Goal: Information Seeking & Learning: Find specific fact

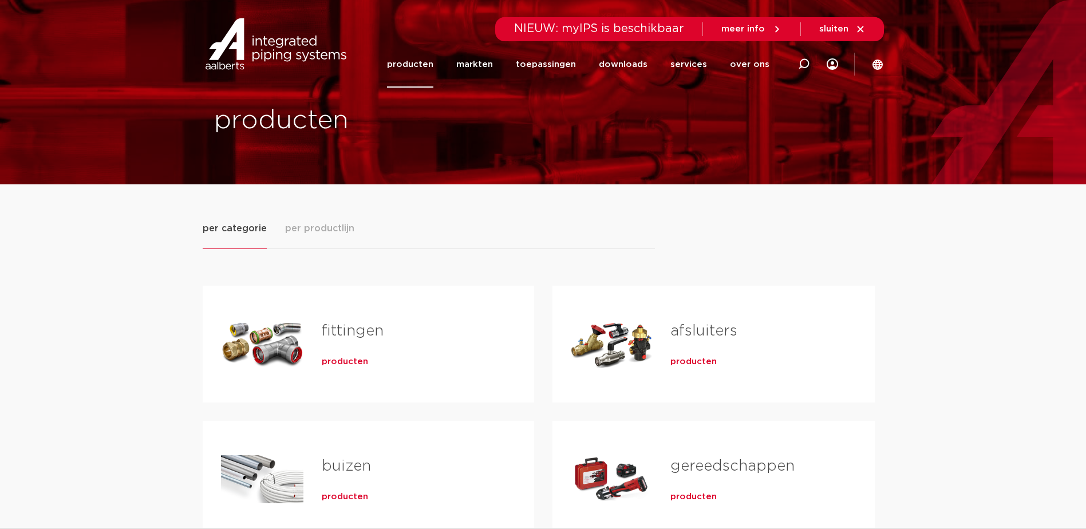
click at [282, 337] on div "Tabs. Open items met enter of spatie, sluit af met escape en navigeer met de pi…" at bounding box center [262, 344] width 82 height 80
click at [347, 358] on span "producten" at bounding box center [345, 361] width 46 height 11
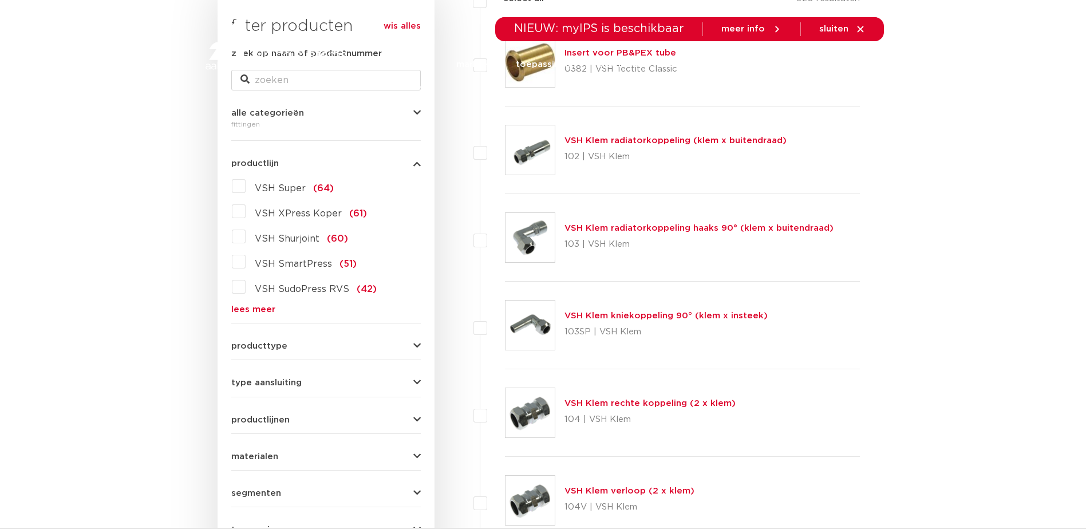
click at [246, 184] on label "VSH Super (64)" at bounding box center [290, 186] width 88 height 18
click at [0, 0] on input "VSH Super (64)" at bounding box center [0, 0] width 0 height 0
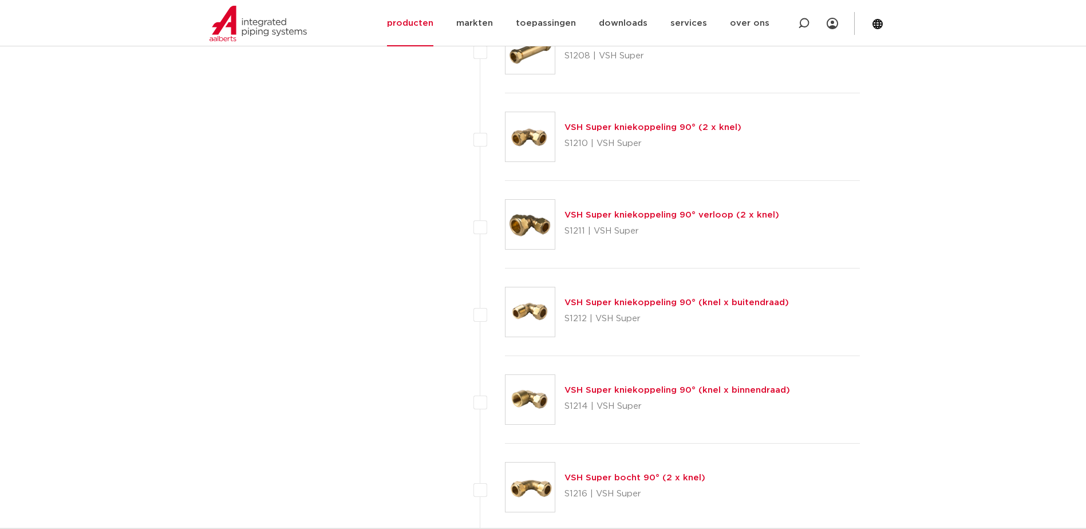
scroll to position [1145, 0]
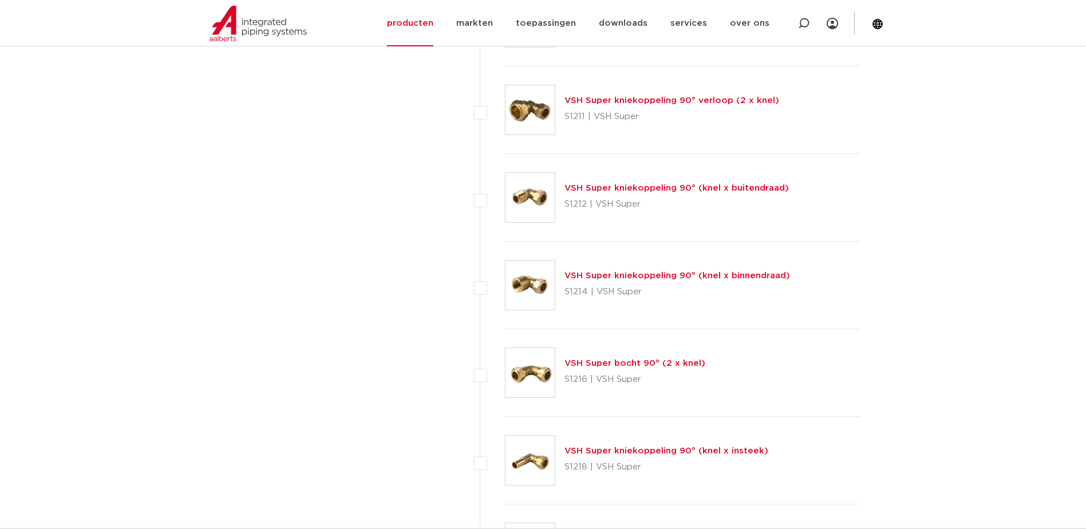
drag, startPoint x: 623, startPoint y: 364, endPoint x: 653, endPoint y: 370, distance: 30.3
click at [624, 364] on link "VSH Super bocht 90° (2 x knel)" at bounding box center [634, 363] width 141 height 9
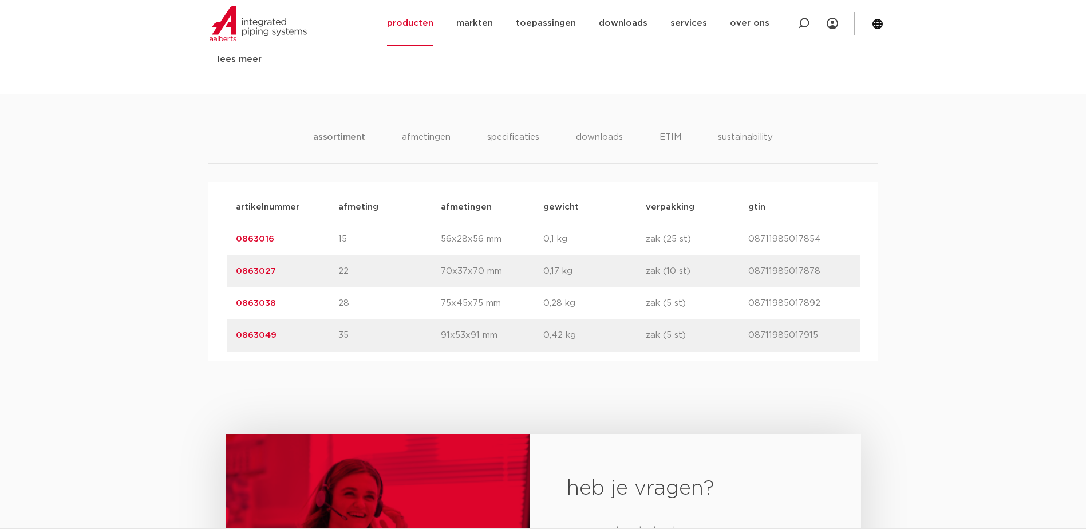
scroll to position [687, 0]
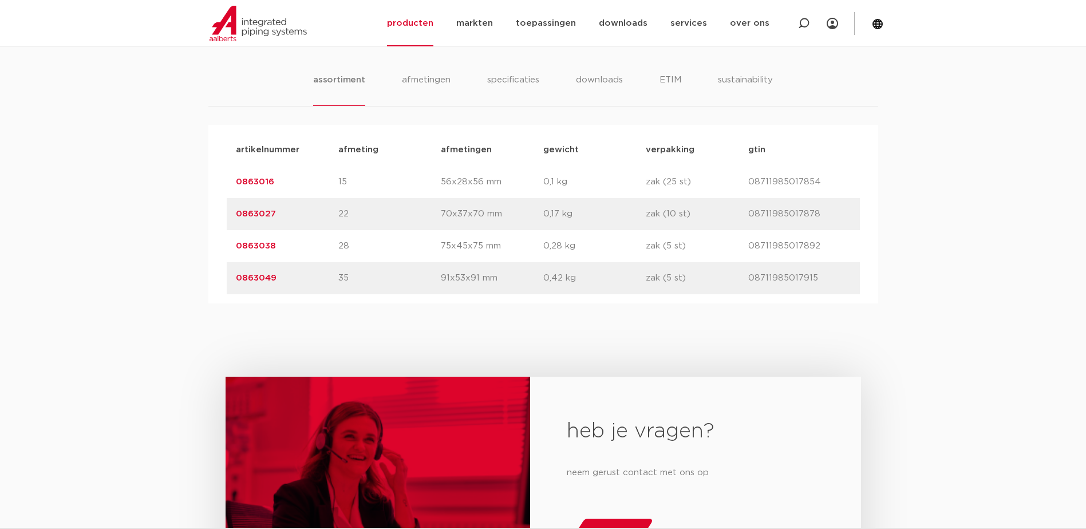
drag, startPoint x: 237, startPoint y: 181, endPoint x: 278, endPoint y: 183, distance: 41.2
click at [278, 183] on div "artikelnummer 0863016 afmeting 15 [GEOGRAPHIC_DATA] 56x28x56 mm gewicht 0,1 kg …" at bounding box center [543, 182] width 633 height 32
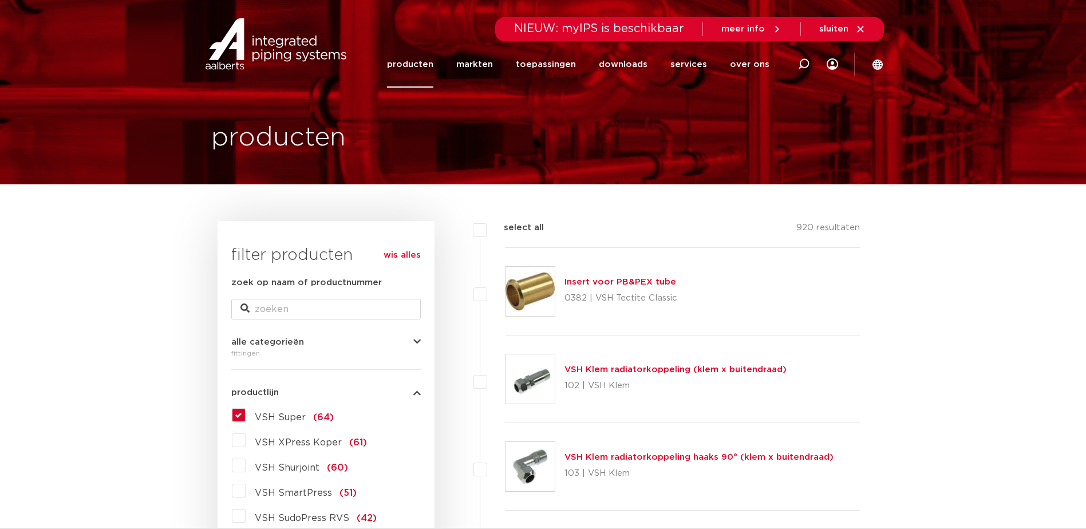
click at [246, 414] on label "VSH Super (64)" at bounding box center [290, 415] width 88 height 18
click at [0, 0] on input "VSH Super (64)" at bounding box center [0, 0] width 0 height 0
click at [246, 414] on label "VSH Super (64)" at bounding box center [290, 415] width 88 height 18
click at [0, 0] on input "VSH Super (64)" at bounding box center [0, 0] width 0 height 0
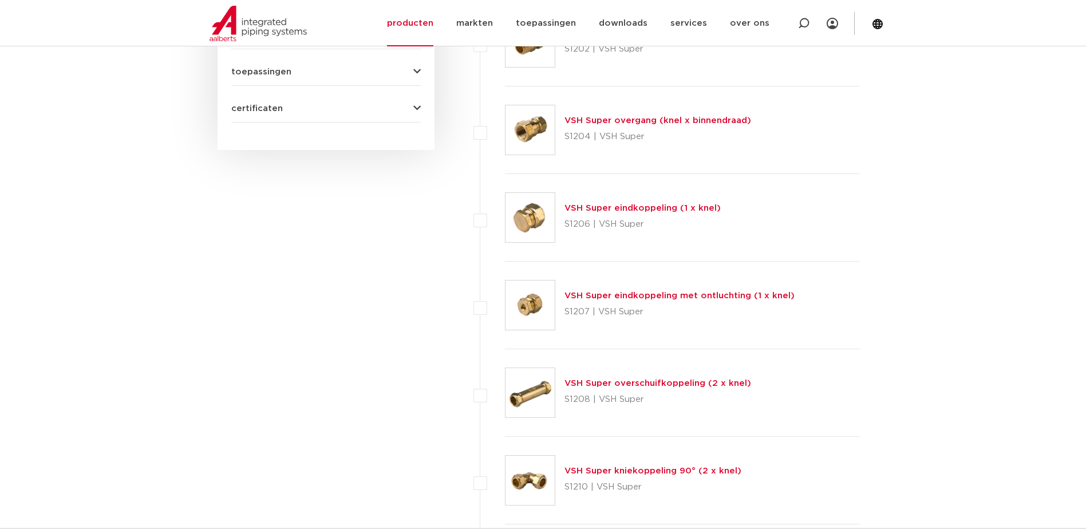
scroll to position [744, 0]
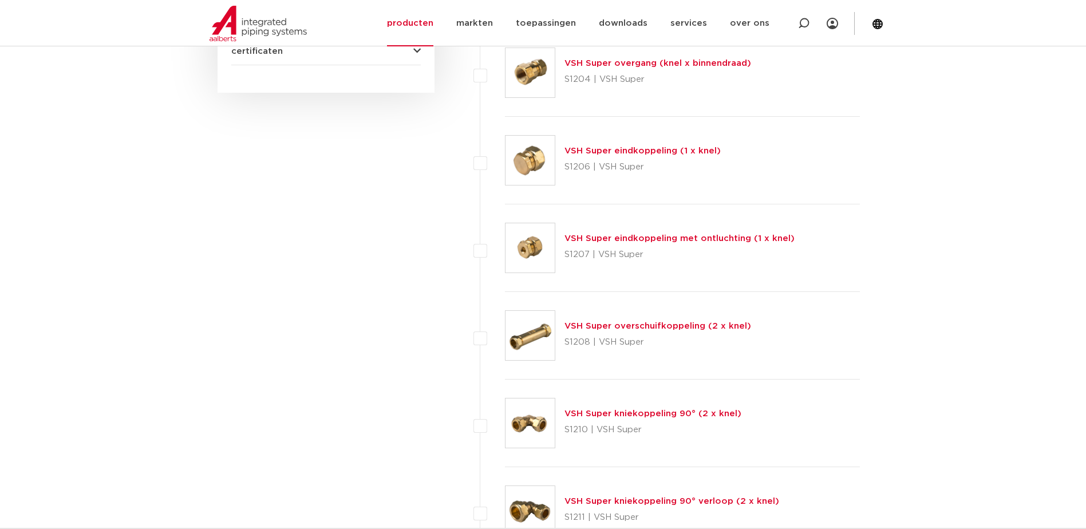
click at [664, 413] on link "VSH Super kniekoppeling 90° (2 x knel)" at bounding box center [652, 413] width 177 height 9
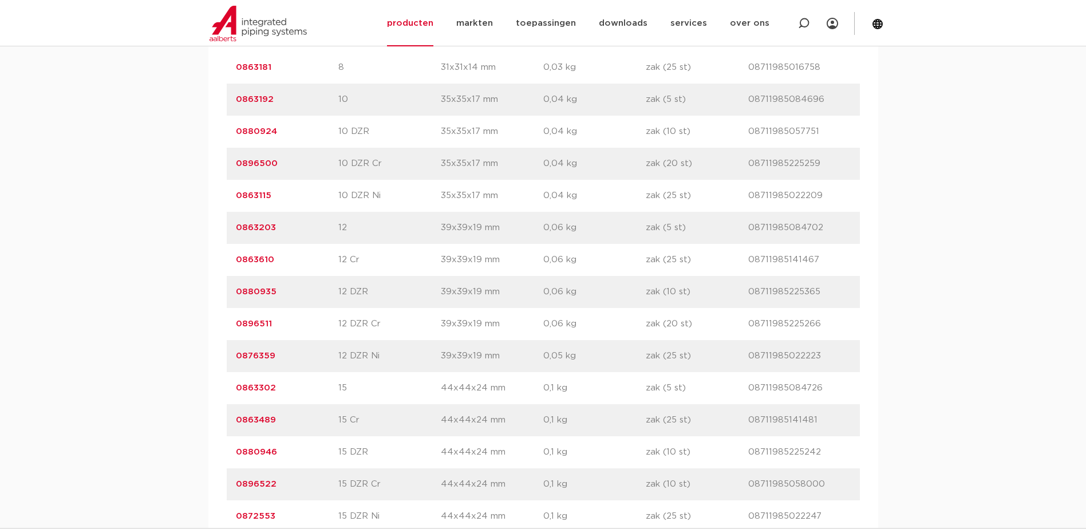
scroll to position [916, 0]
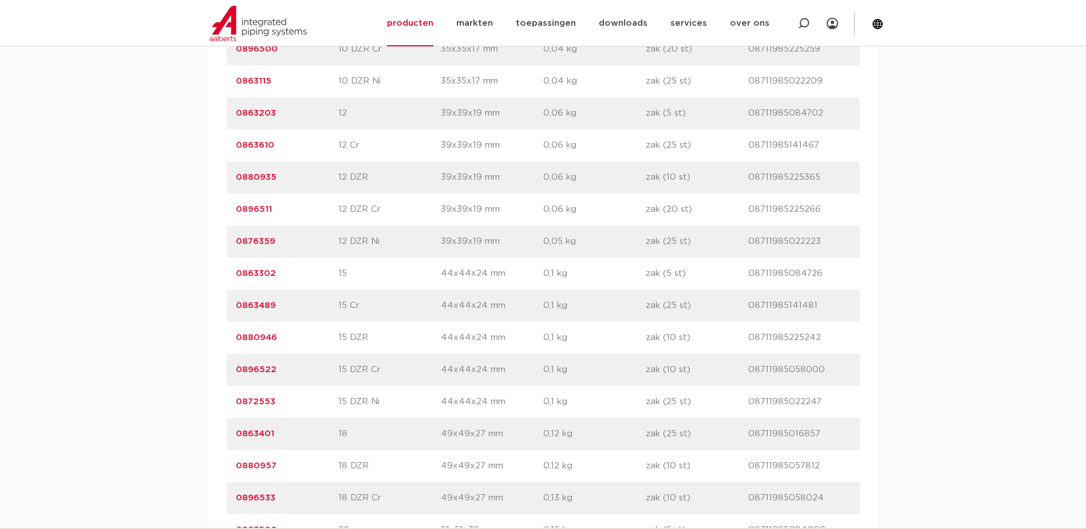
drag, startPoint x: 232, startPoint y: 272, endPoint x: 277, endPoint y: 270, distance: 44.7
click at [277, 270] on div "artikelnummer 0863302 afmeting 15 afmetingen 44x44x24 mm gewicht 0,1 kg verpakk…" at bounding box center [543, 274] width 633 height 32
copy link "0863302"
